Goal: Information Seeking & Learning: Learn about a topic

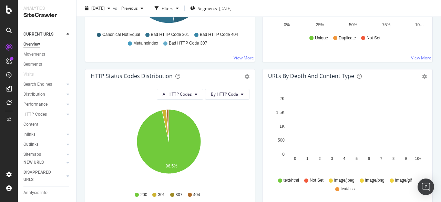
scroll to position [241, 0]
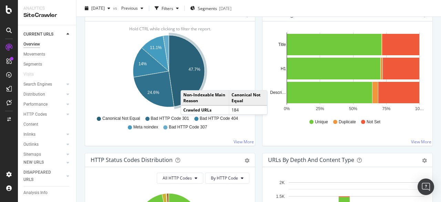
click at [188, 82] on icon "A chart." at bounding box center [187, 70] width 36 height 71
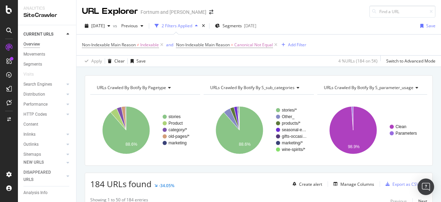
click at [29, 41] on div "Overview" at bounding box center [31, 44] width 17 height 7
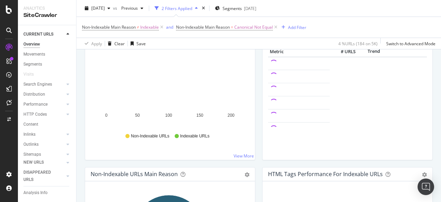
scroll to position [103, 0]
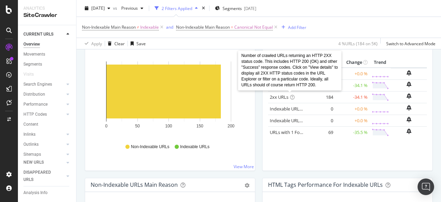
click at [291, 95] on icon at bounding box center [292, 97] width 4 height 4
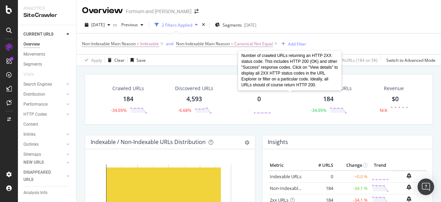
scroll to position [0, 0]
click at [162, 45] on icon at bounding box center [162, 44] width 6 height 7
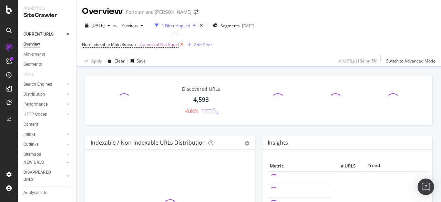
click at [181, 43] on icon at bounding box center [182, 44] width 6 height 7
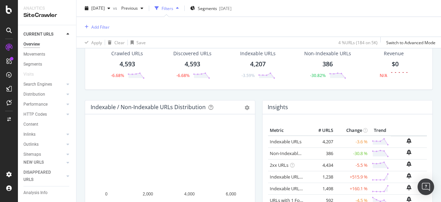
scroll to position [69, 0]
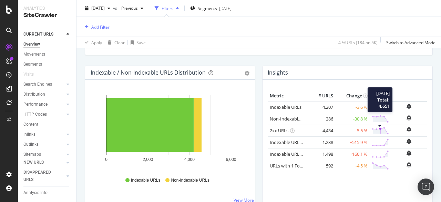
click at [377, 128] on polygon at bounding box center [380, 131] width 15 height 6
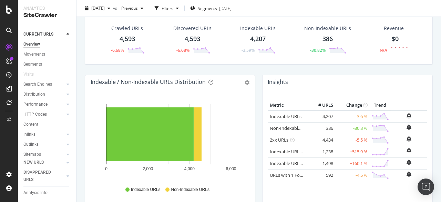
scroll to position [38, 0]
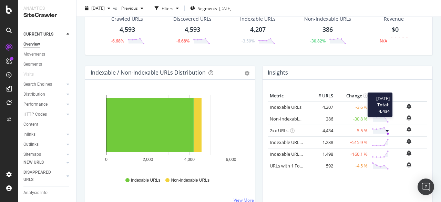
click at [387, 133] on circle at bounding box center [388, 133] width 2 height 2
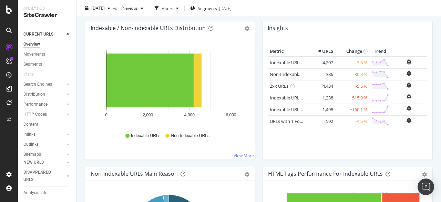
scroll to position [103, 0]
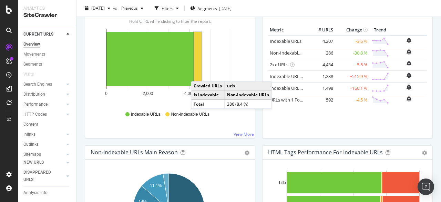
click at [296, 116] on div "Metric # URLS Change Trend Indexable URLs 4,207 -3.6 % Non-Indexable URLs 386 -…" at bounding box center [347, 79] width 159 height 108
click at [286, 41] on link "Indexable URLs" at bounding box center [286, 41] width 32 height 6
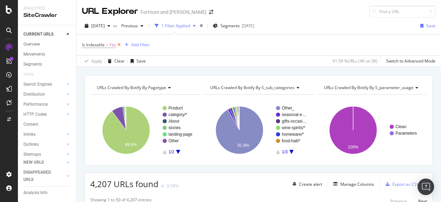
click at [119, 43] on icon at bounding box center [119, 44] width 6 height 7
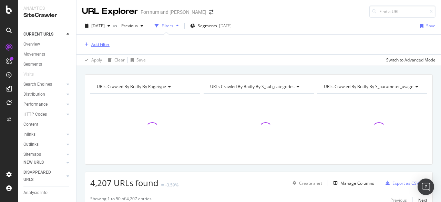
click at [104, 46] on div "Add Filter" at bounding box center [100, 44] width 18 height 6
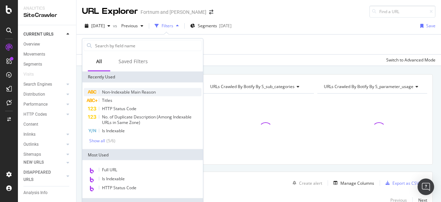
click at [137, 91] on span "Non-Indexable Main Reason" at bounding box center [129, 92] width 54 height 6
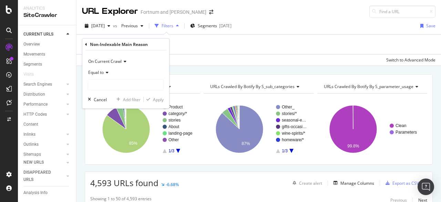
click at [210, 61] on div "Apply Clear Save Switch to Advanced Mode" at bounding box center [259, 59] width 365 height 11
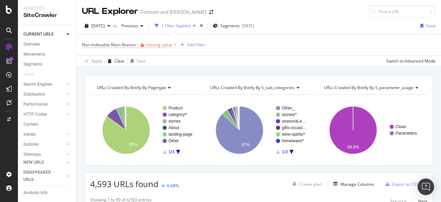
click at [153, 47] on div "missing value" at bounding box center [159, 45] width 26 height 6
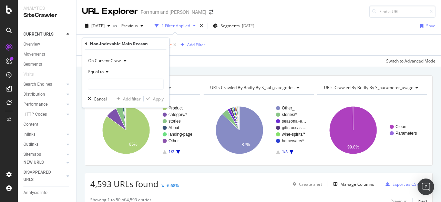
click at [85, 42] on div "Non-Indexable Main Reason On Current Crawl Equal to Cancel Add filter Apply" at bounding box center [125, 73] width 87 height 70
click at [114, 61] on span "On Current Crawl" at bounding box center [104, 61] width 33 height 6
click at [117, 93] on span "Diff Between Crawls" at bounding box center [110, 93] width 39 height 6
click at [108, 70] on icon at bounding box center [106, 72] width 5 height 4
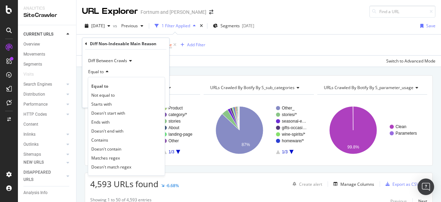
click at [124, 73] on div "Equal to" at bounding box center [126, 71] width 76 height 11
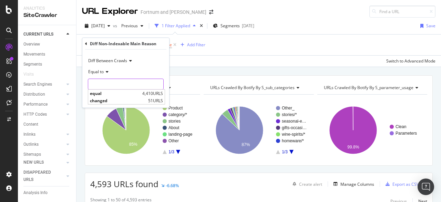
click at [108, 83] on input "text" at bounding box center [125, 84] width 75 height 11
click at [85, 44] on icon at bounding box center [86, 43] width 2 height 4
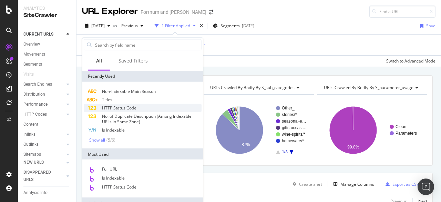
click at [126, 109] on span "HTTP Status Code" at bounding box center [119, 108] width 34 height 6
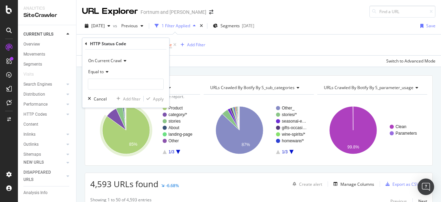
click at [120, 61] on span "On Current Crawl" at bounding box center [104, 61] width 33 height 6
click at [116, 91] on span "Diff Between Crawls" at bounding box center [110, 93] width 39 height 6
click at [104, 73] on icon at bounding box center [106, 72] width 5 height 4
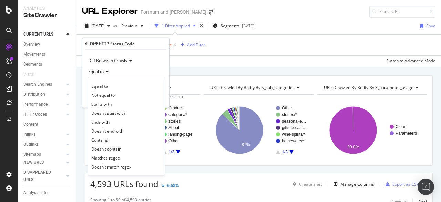
click at [122, 70] on div "Equal to" at bounding box center [126, 71] width 76 height 11
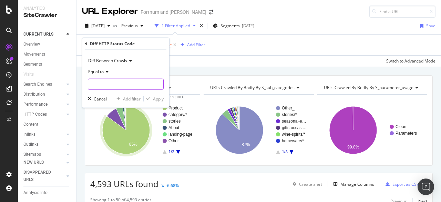
click at [119, 85] on input "text" at bounding box center [125, 84] width 75 height 11
click at [123, 100] on span "appeared" at bounding box center [117, 101] width 54 height 6
type input "appeared"
click at [149, 97] on icon "button" at bounding box center [149, 99] width 4 height 4
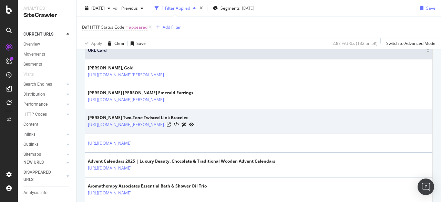
scroll to position [132, 0]
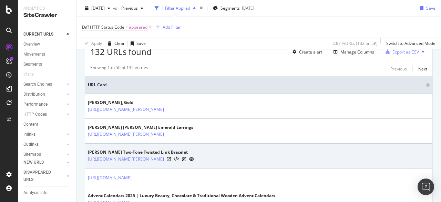
click at [164, 158] on link "[URL][DOMAIN_NAME][PERSON_NAME]" at bounding box center [126, 159] width 76 height 7
click at [171, 159] on icon at bounding box center [169, 159] width 4 height 4
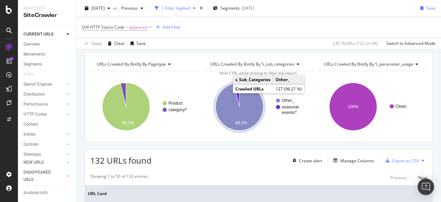
scroll to position [0, 0]
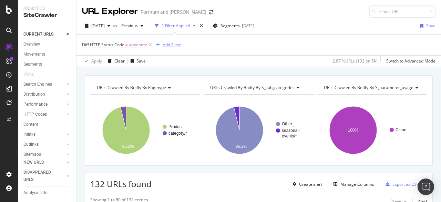
click at [172, 44] on div "Add Filter" at bounding box center [172, 45] width 18 height 6
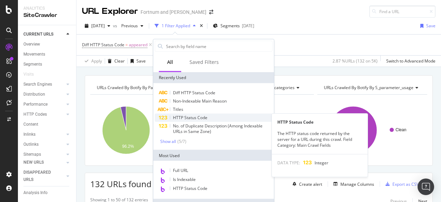
click at [206, 118] on span "HTTP Status Code" at bounding box center [190, 117] width 34 height 6
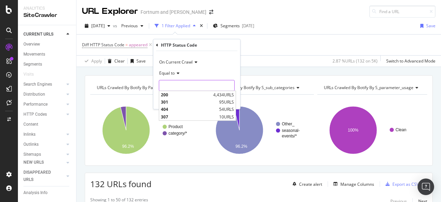
click at [178, 87] on input "number" at bounding box center [197, 85] width 76 height 11
click at [172, 63] on span "On Current Crawl" at bounding box center [175, 62] width 33 height 6
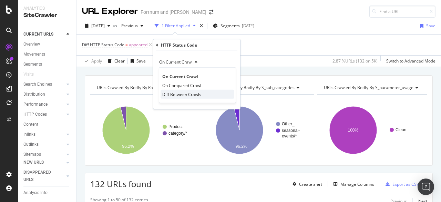
click at [179, 96] on span "Diff Between Crawls" at bounding box center [181, 94] width 39 height 6
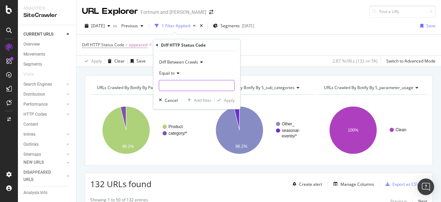
click at [182, 81] on input "text" at bounding box center [196, 85] width 75 height 11
click at [183, 101] on span "appeared" at bounding box center [188, 102] width 54 height 6
type input "appeared"
click at [222, 100] on div "button" at bounding box center [219, 100] width 9 height 4
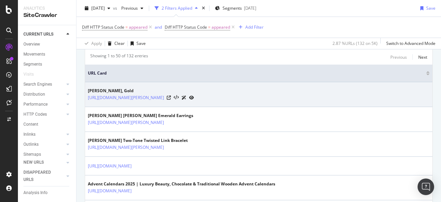
scroll to position [138, 0]
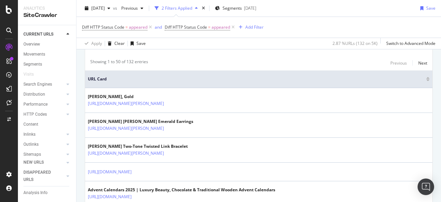
click at [424, 80] on div "URL Card" at bounding box center [259, 79] width 342 height 6
click at [427, 79] on div at bounding box center [428, 80] width 3 height 2
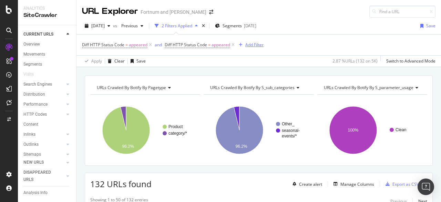
click at [244, 45] on div "button" at bounding box center [240, 45] width 9 height 4
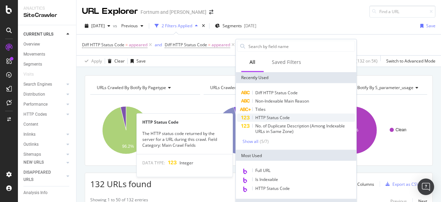
click at [267, 116] on span "HTTP Status Code" at bounding box center [273, 117] width 34 height 6
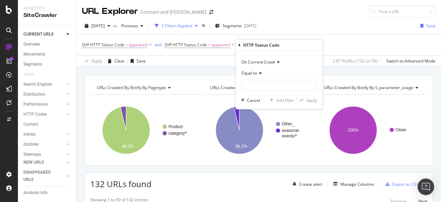
click at [262, 71] on div "Equal to" at bounding box center [279, 73] width 76 height 11
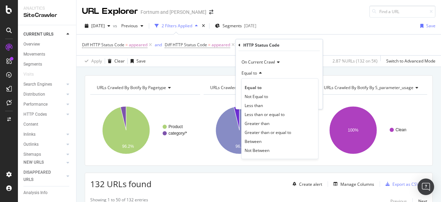
click at [262, 71] on div "Equal to" at bounding box center [279, 73] width 76 height 11
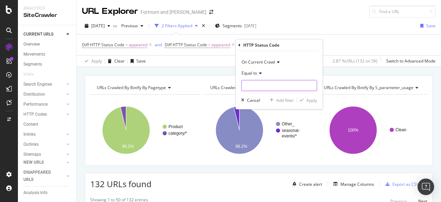
click at [274, 80] on input "number" at bounding box center [279, 85] width 76 height 11
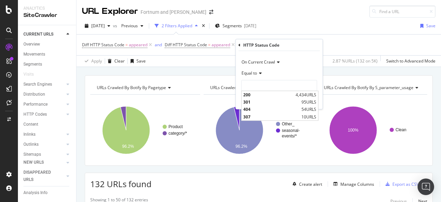
click at [274, 69] on div "Equal to" at bounding box center [279, 73] width 76 height 11
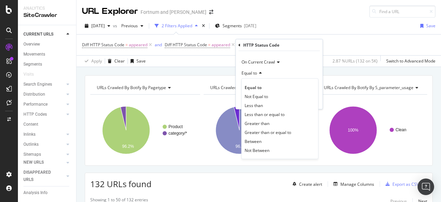
click at [272, 58] on div "On Current Crawl" at bounding box center [279, 62] width 76 height 11
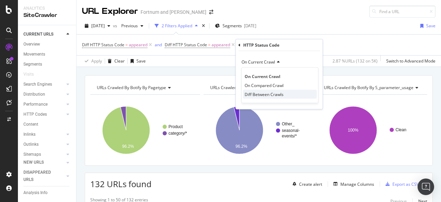
click at [267, 91] on span "Diff Between Crawls" at bounding box center [264, 94] width 39 height 6
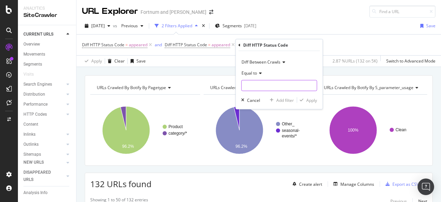
drag, startPoint x: 267, startPoint y: 91, endPoint x: 267, endPoint y: 85, distance: 5.5
click at [267, 85] on input "text" at bounding box center [279, 85] width 75 height 11
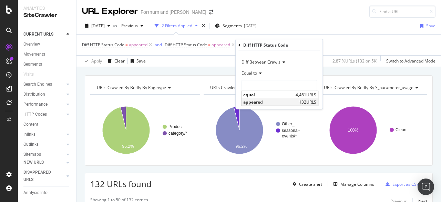
click at [264, 103] on span "appeared" at bounding box center [270, 102] width 54 height 6
type input "appeared"
click at [304, 98] on icon "button" at bounding box center [302, 100] width 4 height 4
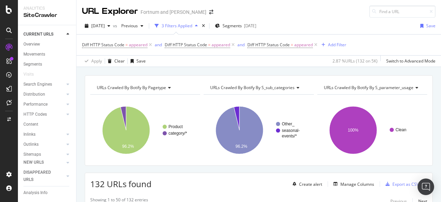
click at [314, 44] on icon at bounding box center [316, 44] width 6 height 7
click at [240, 44] on icon "button" at bounding box center [241, 45] width 4 height 4
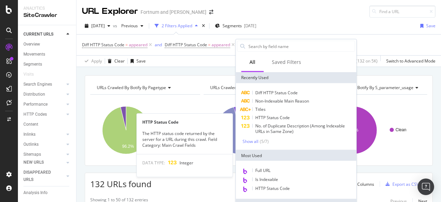
click at [268, 118] on span "HTTP Status Code" at bounding box center [273, 117] width 34 height 6
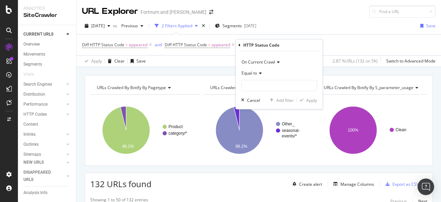
click at [240, 44] on icon at bounding box center [240, 45] width 2 height 4
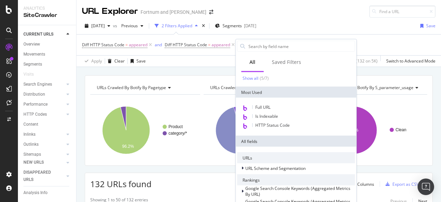
scroll to position [69, 0]
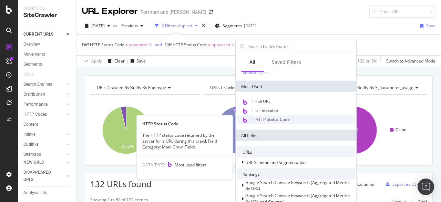
click at [269, 118] on span "HTTP Status Code" at bounding box center [273, 119] width 34 height 6
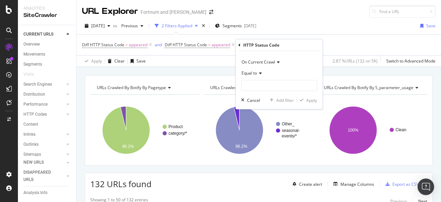
click at [274, 62] on span "On Current Crawl" at bounding box center [258, 62] width 33 height 6
click at [266, 97] on div "Diff Between Crawls" at bounding box center [280, 94] width 74 height 9
click at [262, 73] on div "Equal to" at bounding box center [279, 73] width 76 height 11
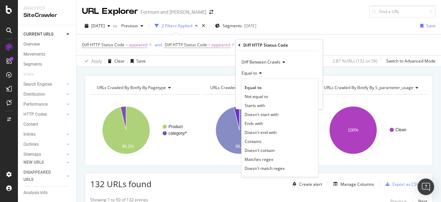
click at [262, 73] on div "Equal to" at bounding box center [279, 73] width 76 height 11
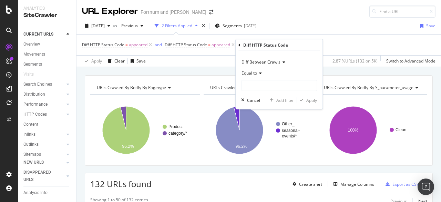
click at [262, 73] on div "Equal to" at bounding box center [279, 73] width 76 height 11
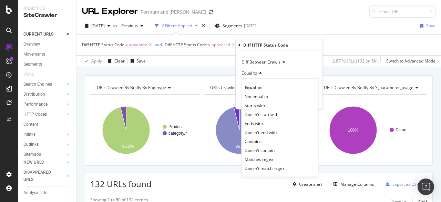
click at [283, 74] on div "Equal to" at bounding box center [279, 73] width 76 height 11
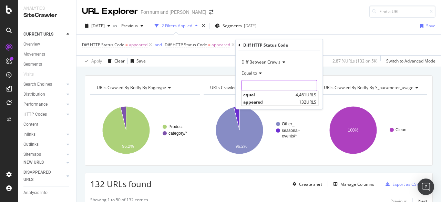
click at [272, 89] on input "text" at bounding box center [279, 85] width 75 height 11
click at [269, 101] on span "appeared" at bounding box center [270, 102] width 54 height 6
type input "appeared"
click at [304, 99] on div "button" at bounding box center [301, 100] width 9 height 4
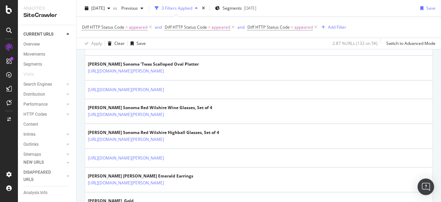
scroll to position [276, 0]
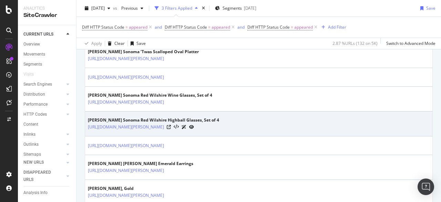
click at [194, 125] on icon at bounding box center [191, 127] width 5 height 4
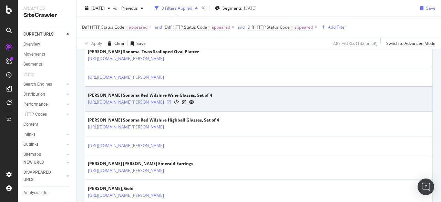
click at [171, 101] on icon at bounding box center [169, 102] width 4 height 4
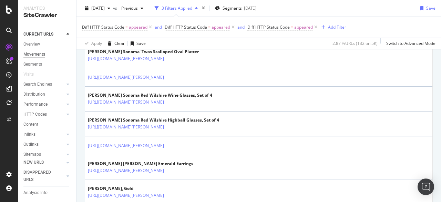
click at [44, 55] on div "Movements" at bounding box center [34, 54] width 22 height 7
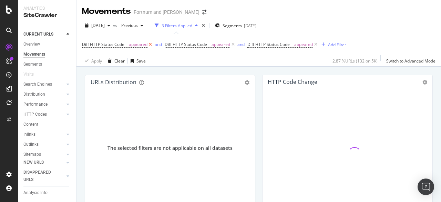
click at [152, 44] on icon at bounding box center [151, 44] width 6 height 7
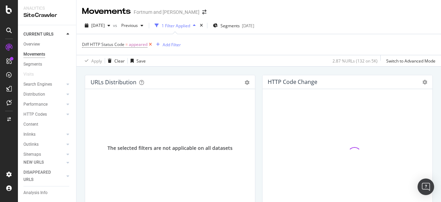
click at [152, 44] on icon at bounding box center [151, 44] width 6 height 7
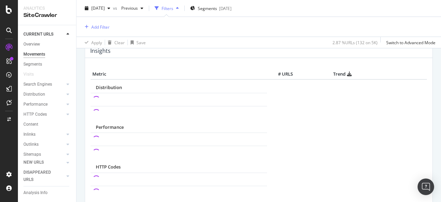
scroll to position [310, 0]
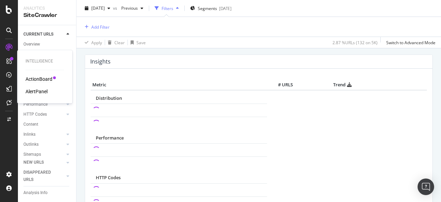
click at [38, 80] on div "ActionBoard" at bounding box center [39, 79] width 27 height 7
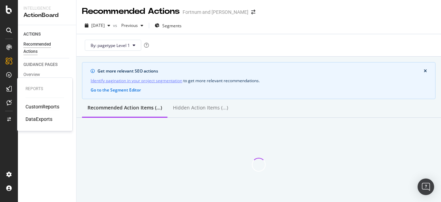
click at [42, 106] on div "CustomReports" at bounding box center [43, 106] width 34 height 7
